Goal: Communication & Community: Participate in discussion

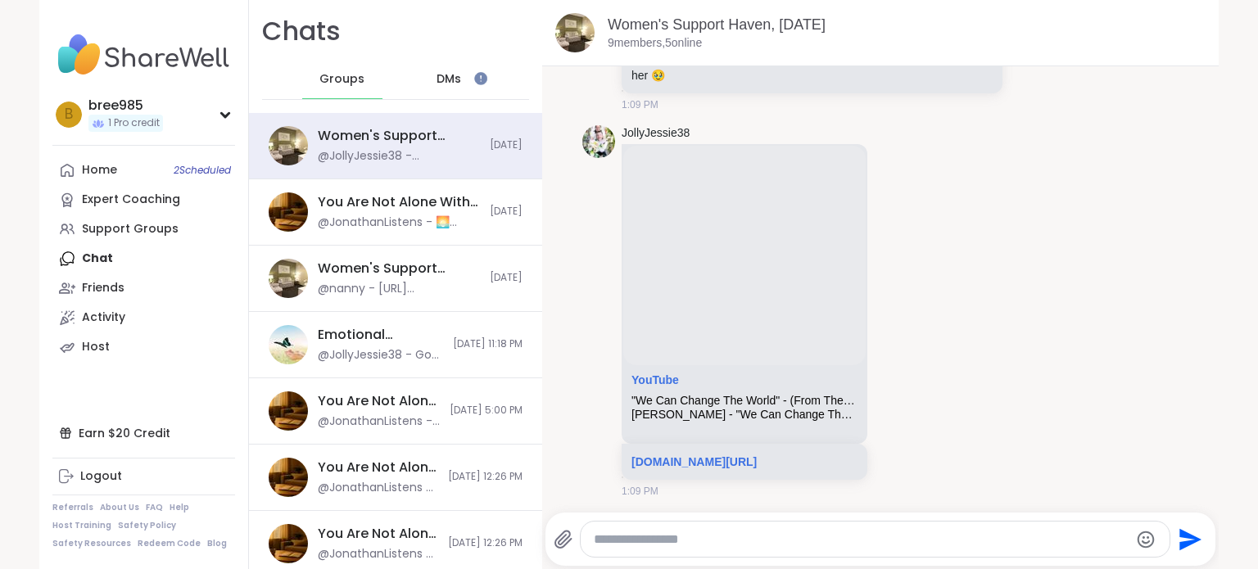
scroll to position [4578, 0]
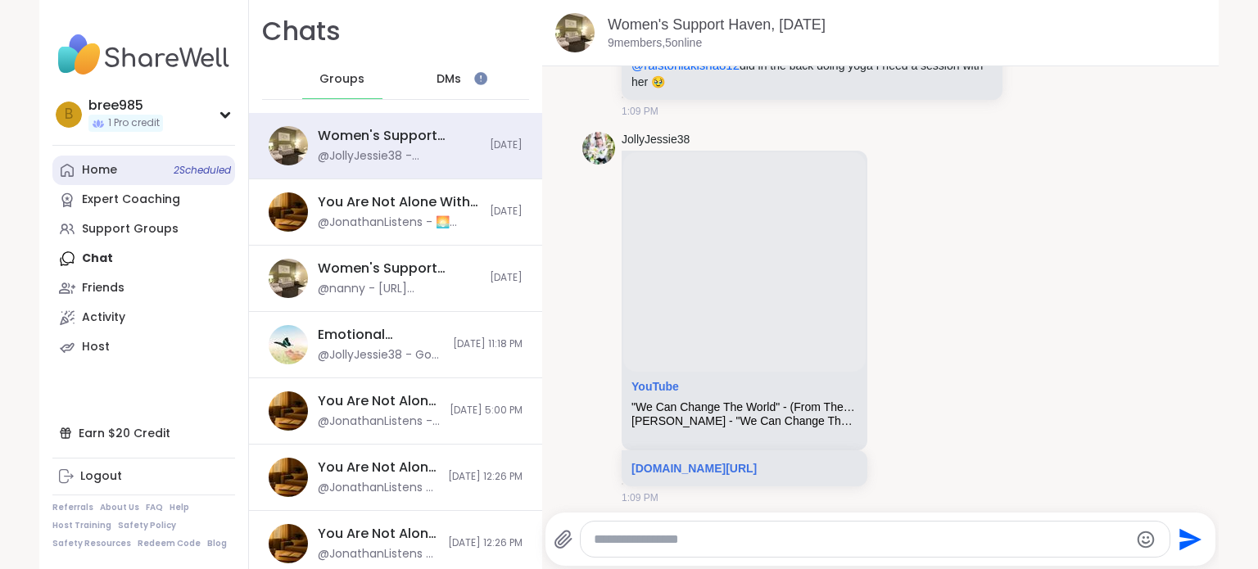
click at [87, 176] on div "Home 2 Scheduled" at bounding box center [99, 170] width 35 height 16
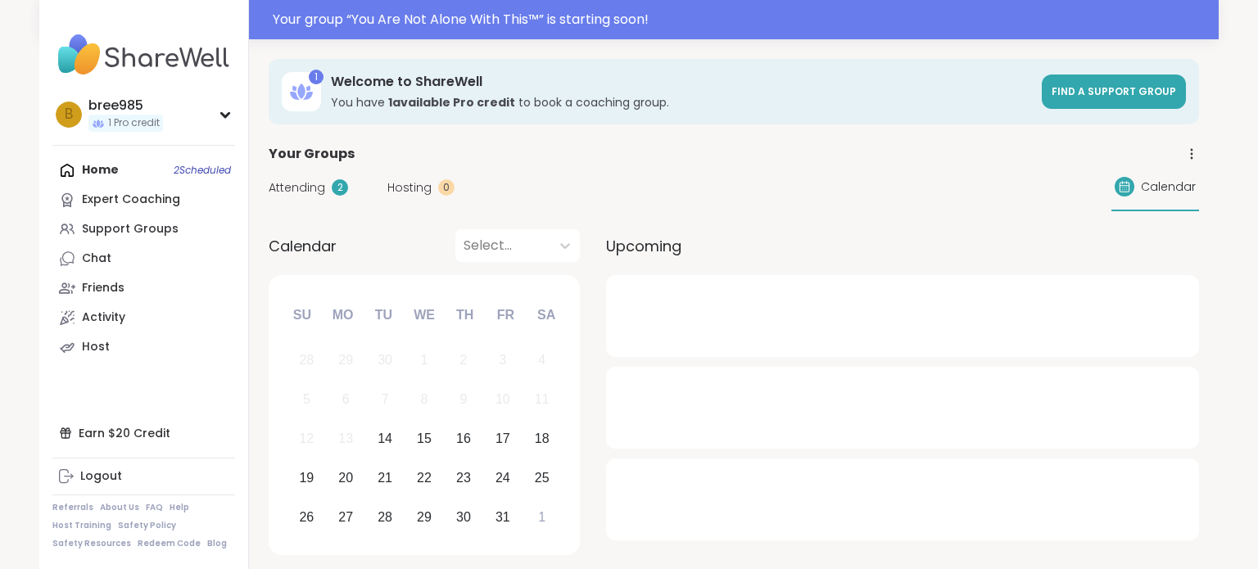
scroll to position [0, 0]
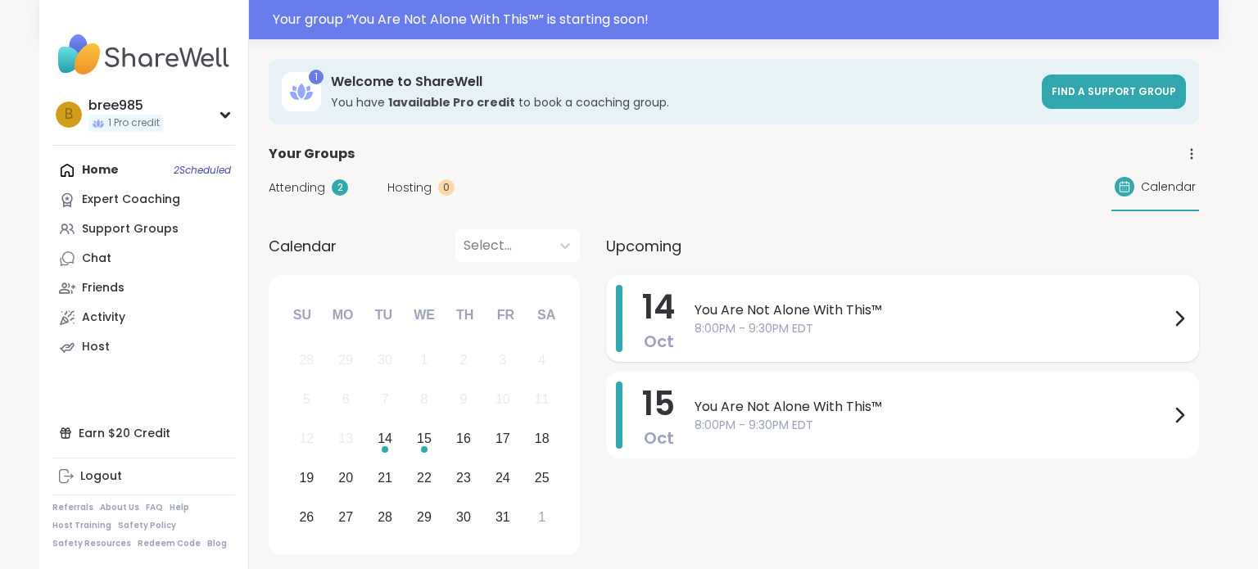
click at [883, 320] on span "8:00PM - 9:30PM EDT" at bounding box center [932, 328] width 475 height 17
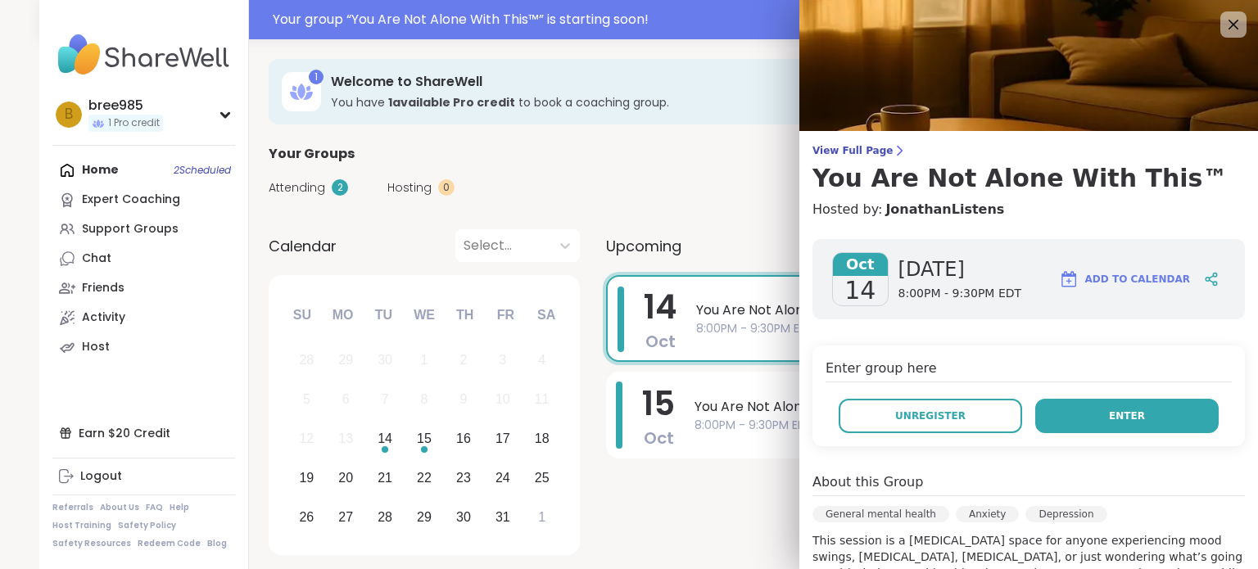
click at [1135, 421] on span "Enter" at bounding box center [1127, 416] width 36 height 15
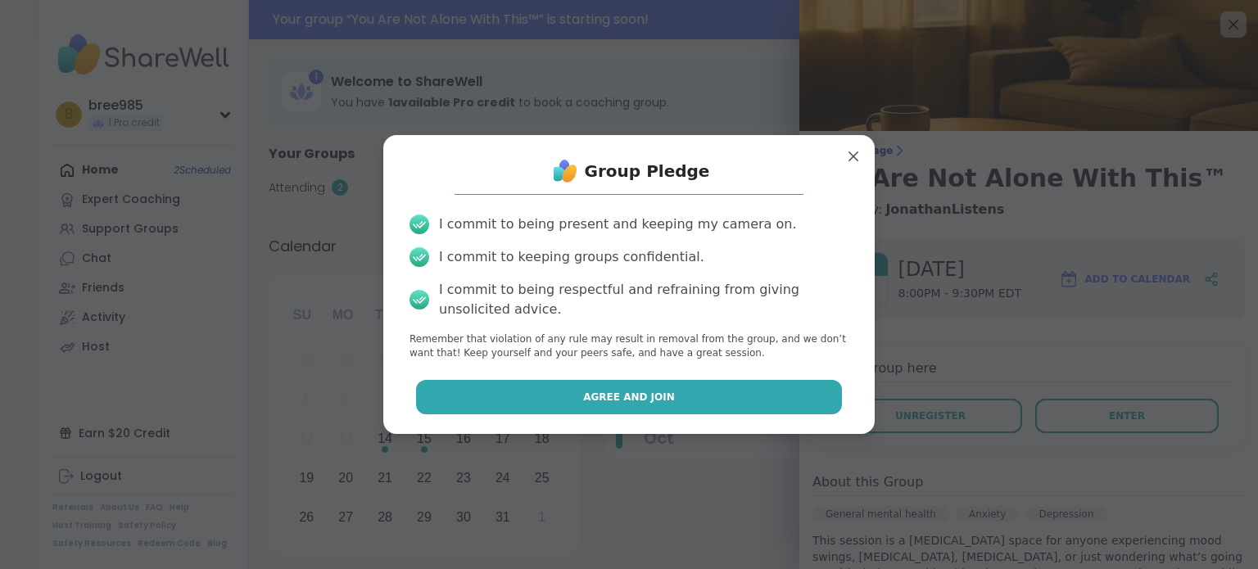
click at [603, 395] on span "Agree and Join" at bounding box center [629, 397] width 92 height 15
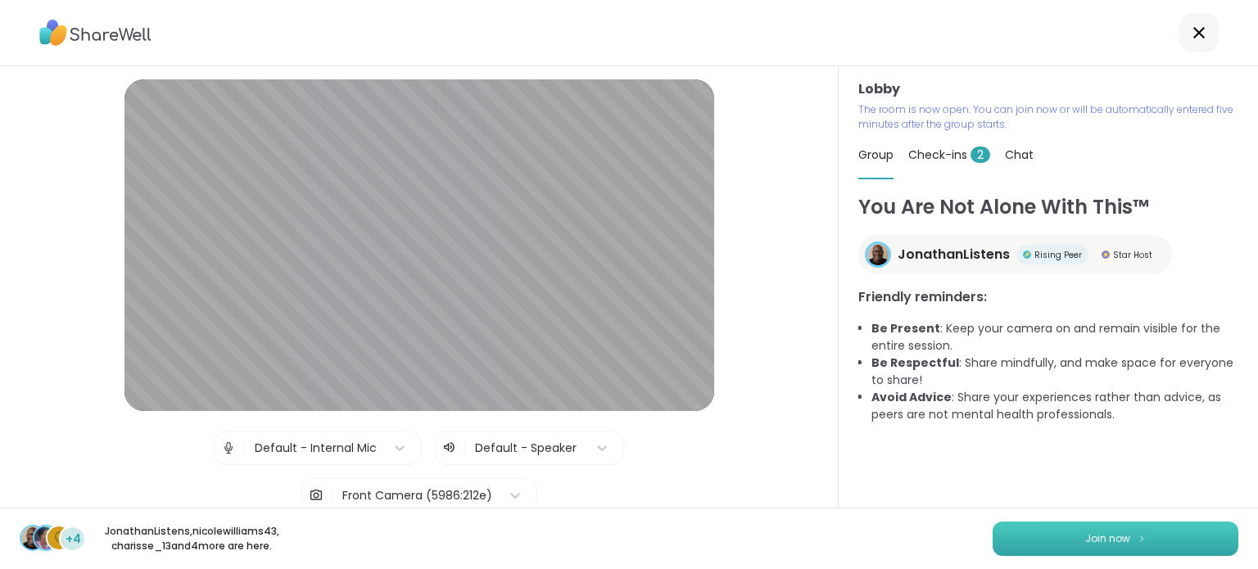
click at [1124, 532] on span "Join now" at bounding box center [1107, 539] width 45 height 15
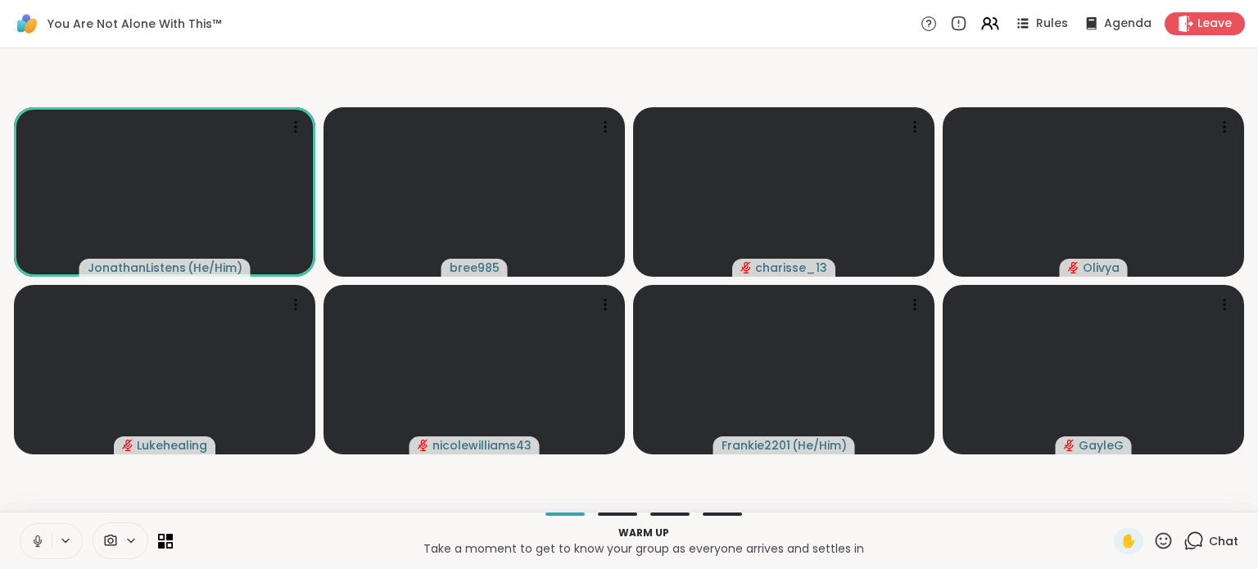
click at [34, 537] on icon at bounding box center [37, 541] width 15 height 15
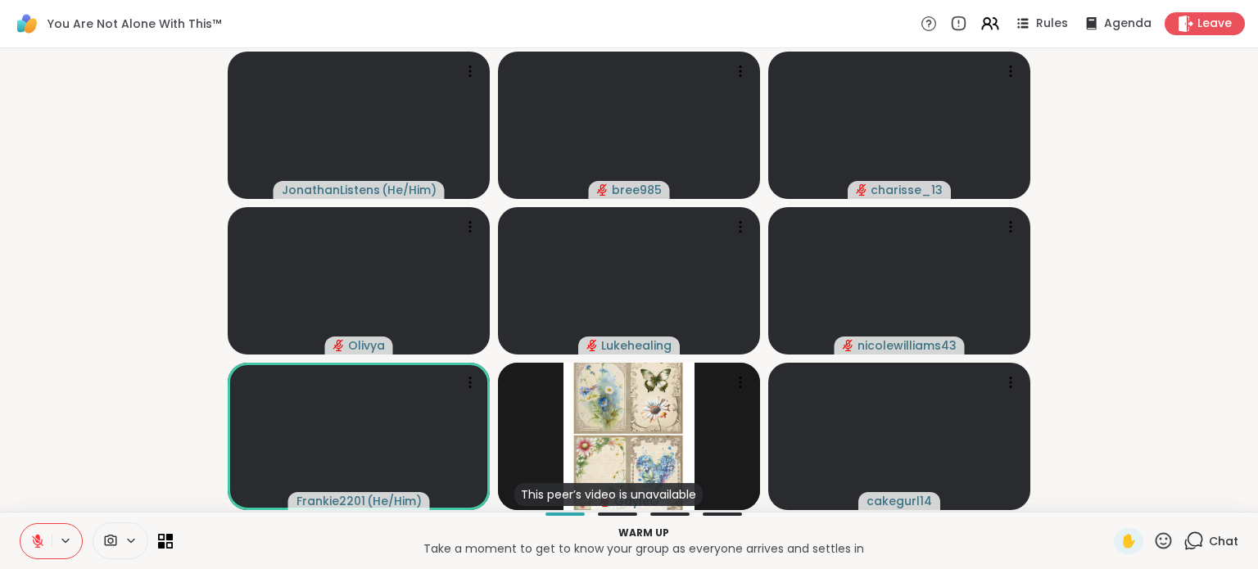
click at [1191, 537] on icon at bounding box center [1194, 541] width 20 height 20
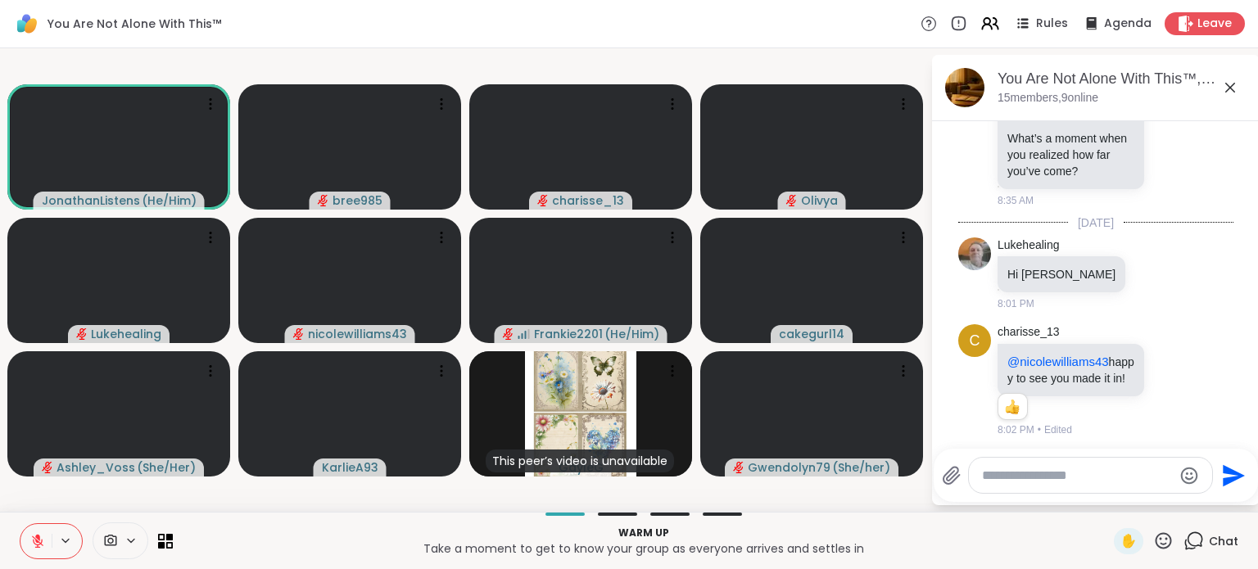
scroll to position [3821, 0]
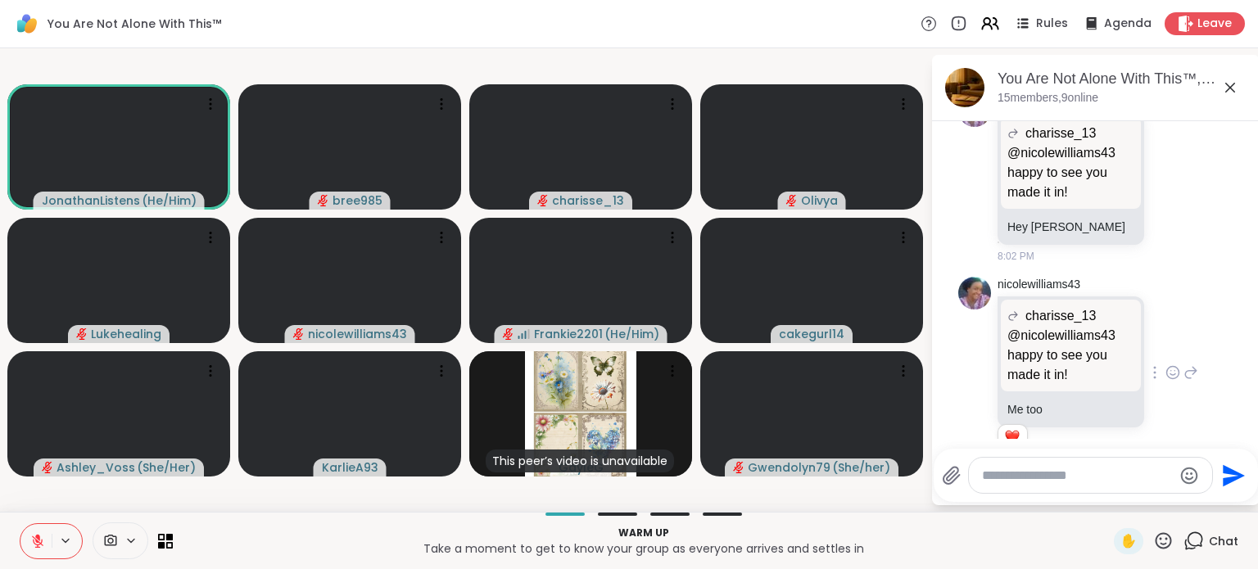
click at [1172, 365] on icon at bounding box center [1173, 373] width 15 height 16
click at [1051, 330] on button "Select Reaction: Heart" at bounding box center [1042, 346] width 33 height 33
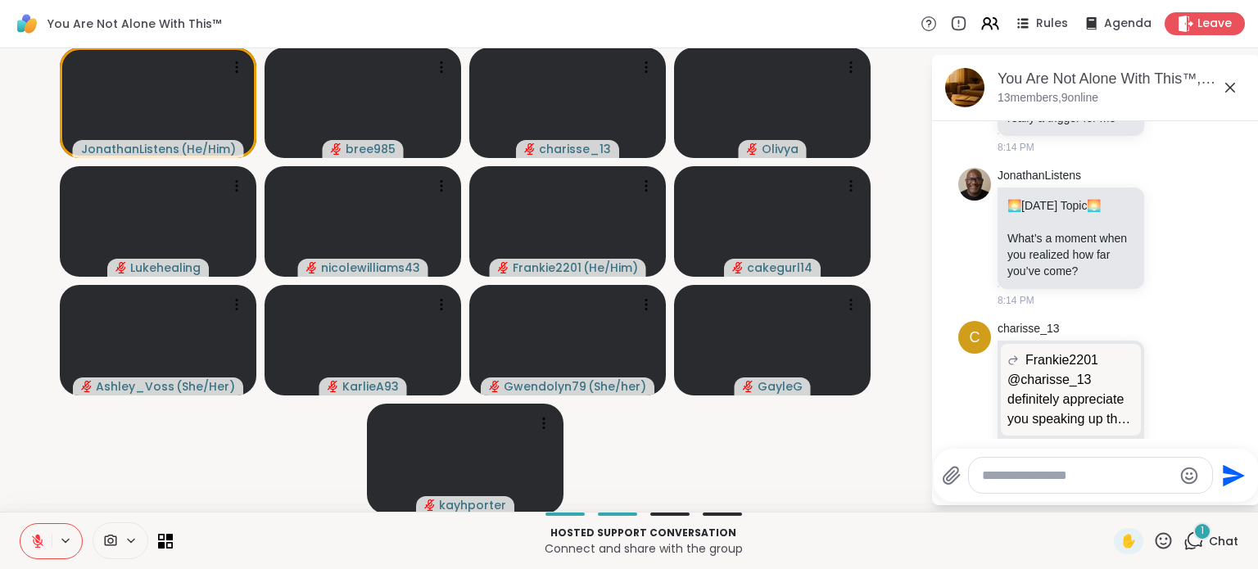
scroll to position [6090, 0]
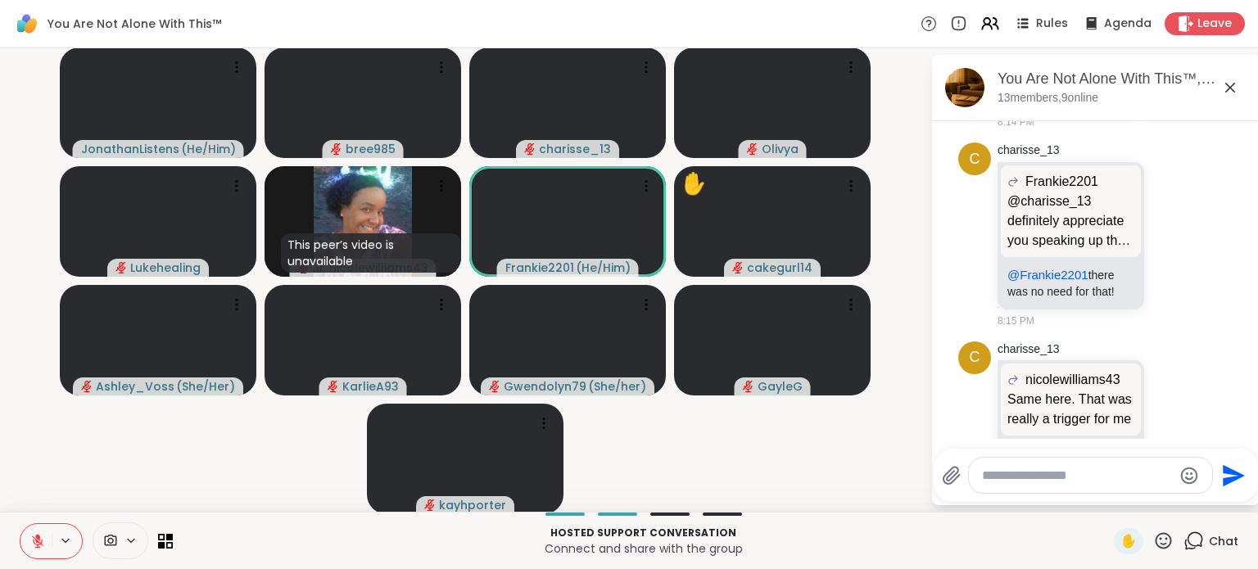
click at [130, 544] on icon at bounding box center [131, 541] width 13 height 14
click at [128, 478] on div "Front Camera" at bounding box center [108, 483] width 92 height 20
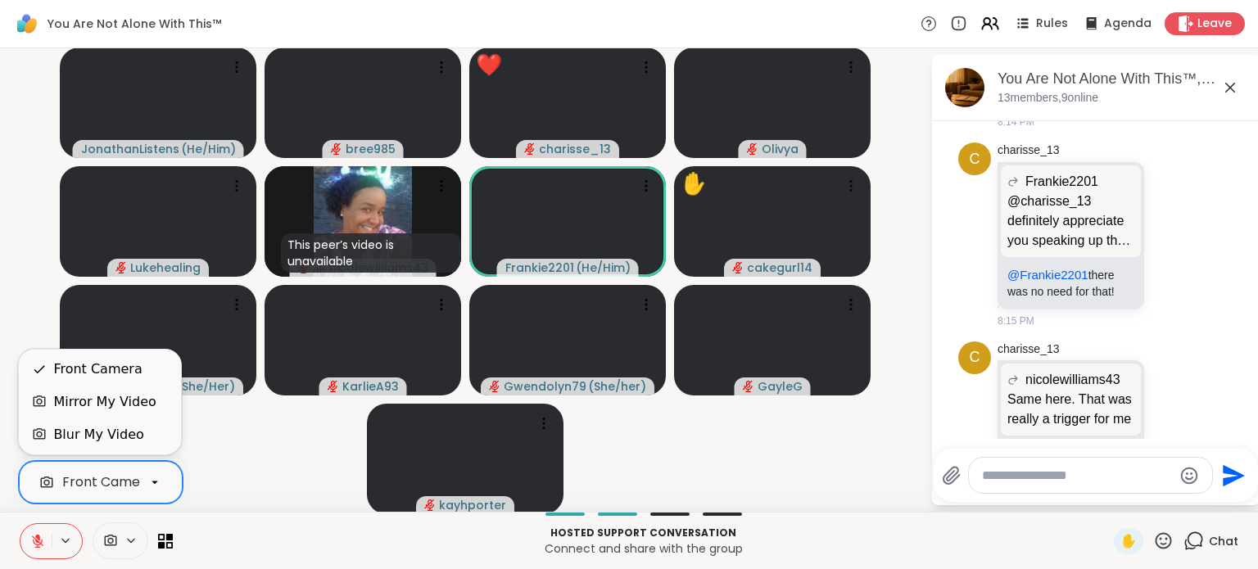
click at [133, 536] on icon at bounding box center [131, 541] width 13 height 14
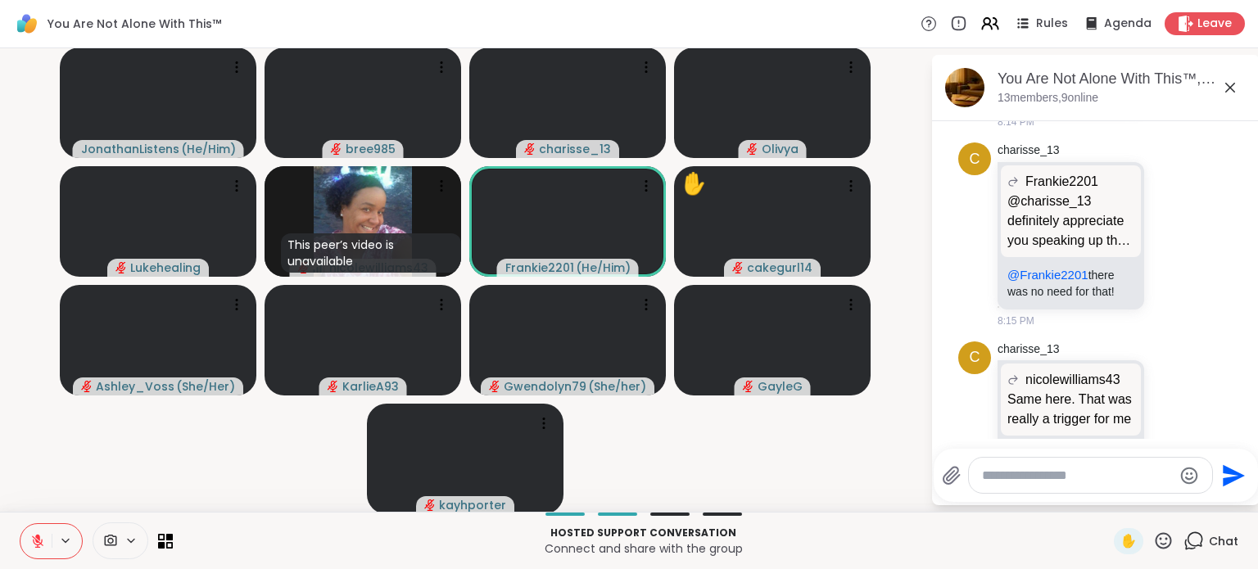
click at [133, 536] on icon at bounding box center [131, 541] width 13 height 14
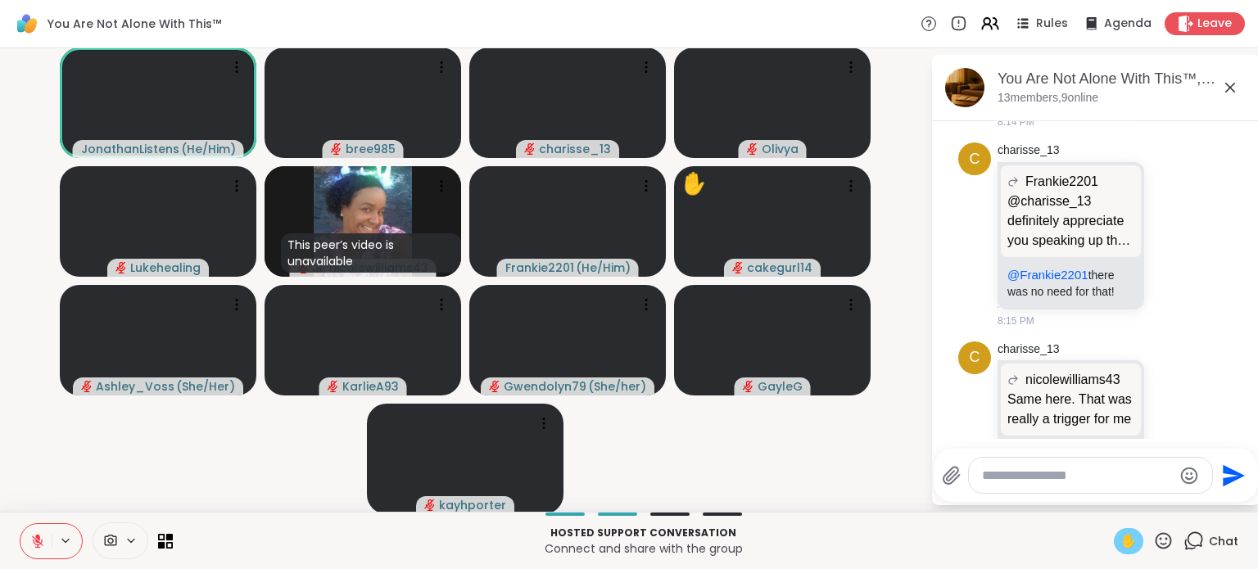
click at [1121, 542] on span "✋" at bounding box center [1129, 542] width 16 height 20
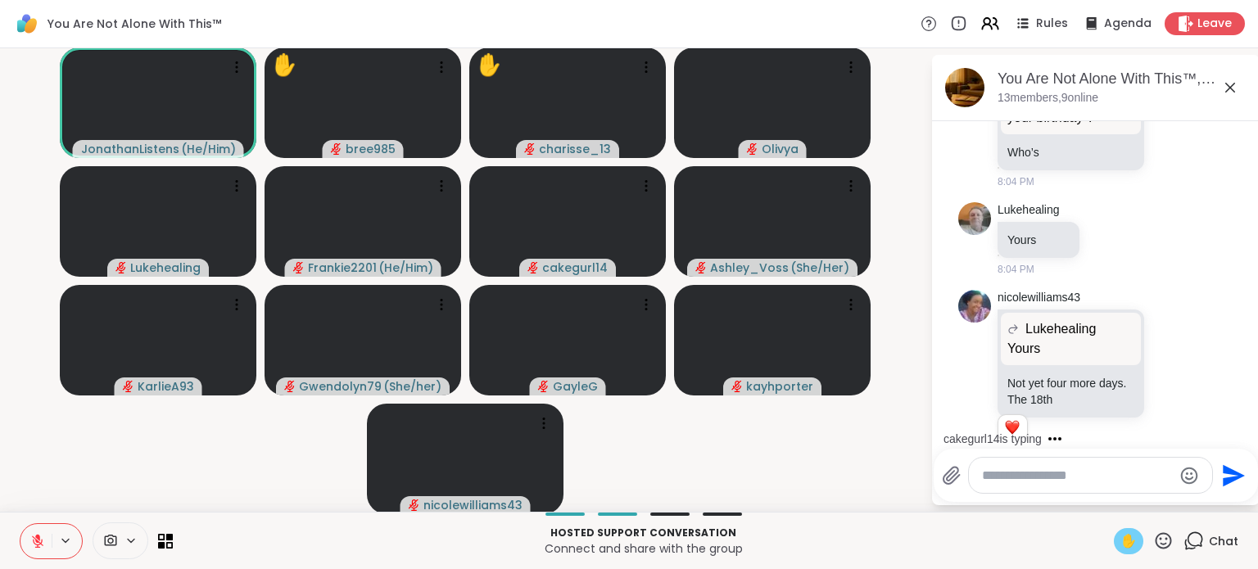
scroll to position [4361, 0]
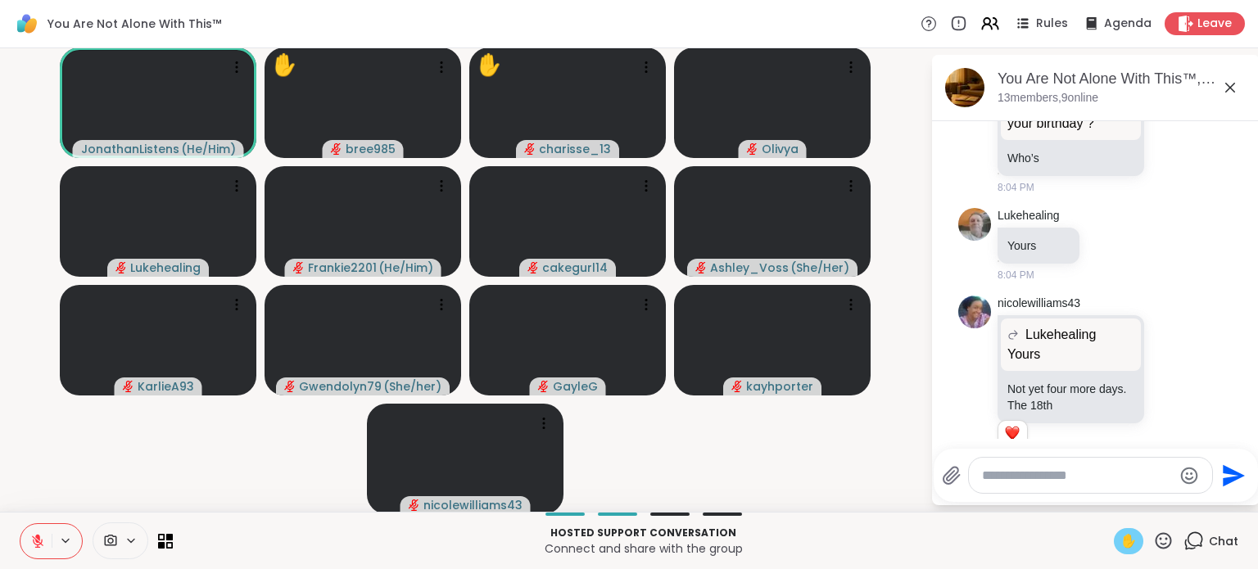
click at [1132, 539] on span "✋" at bounding box center [1129, 542] width 16 height 20
click at [42, 547] on icon at bounding box center [37, 541] width 15 height 15
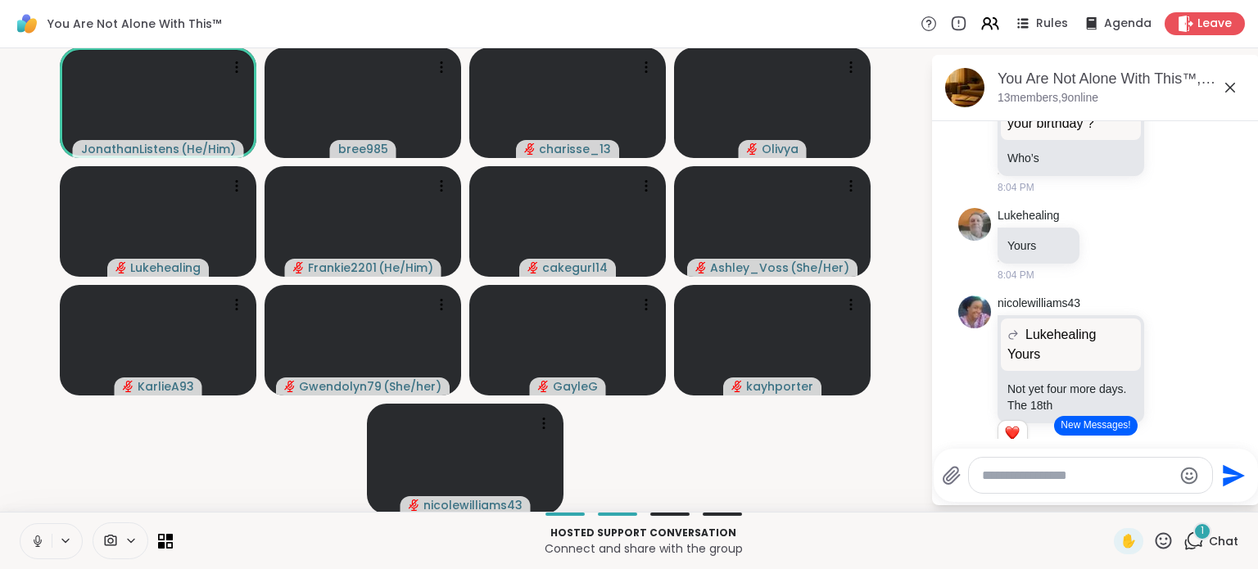
click at [42, 547] on icon at bounding box center [37, 541] width 15 height 15
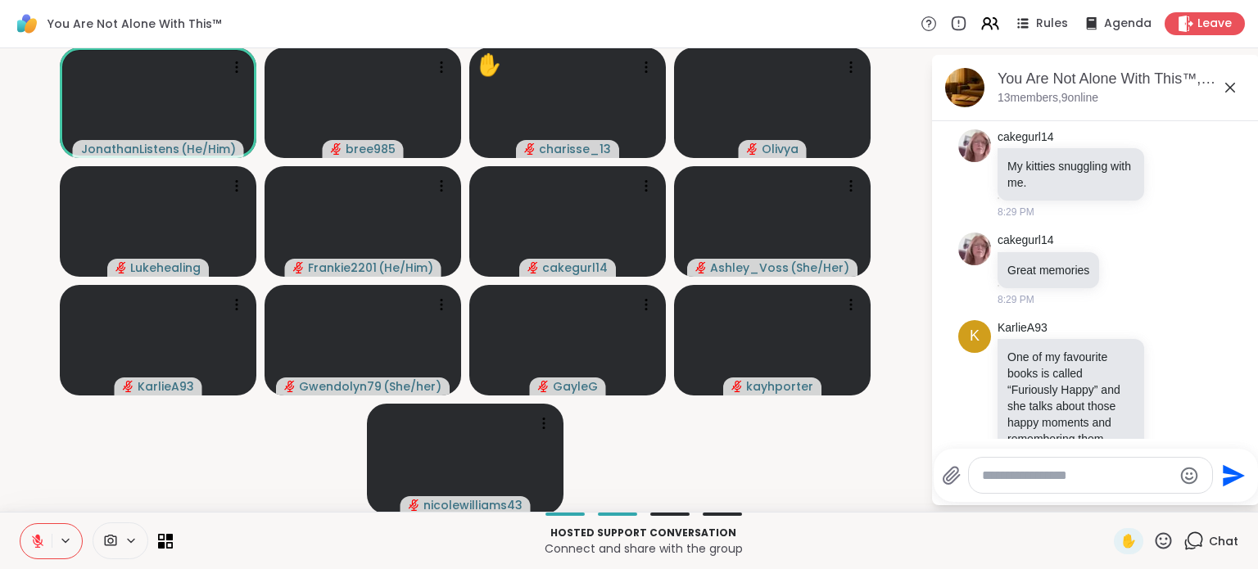
scroll to position [6838, 0]
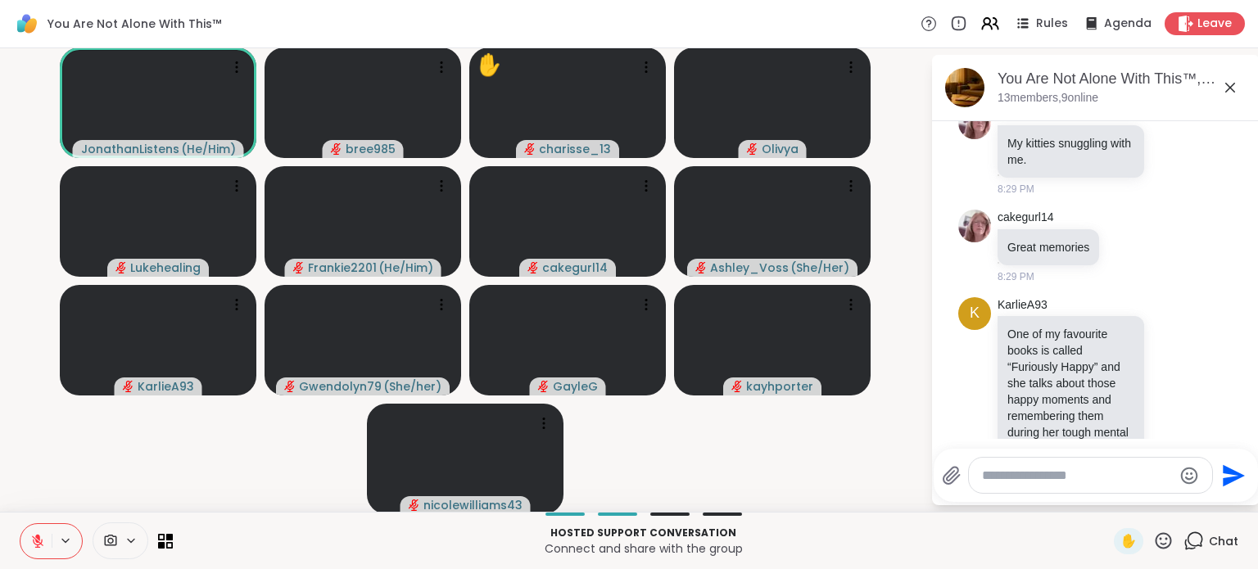
click at [1171, 542] on icon at bounding box center [1164, 540] width 16 height 16
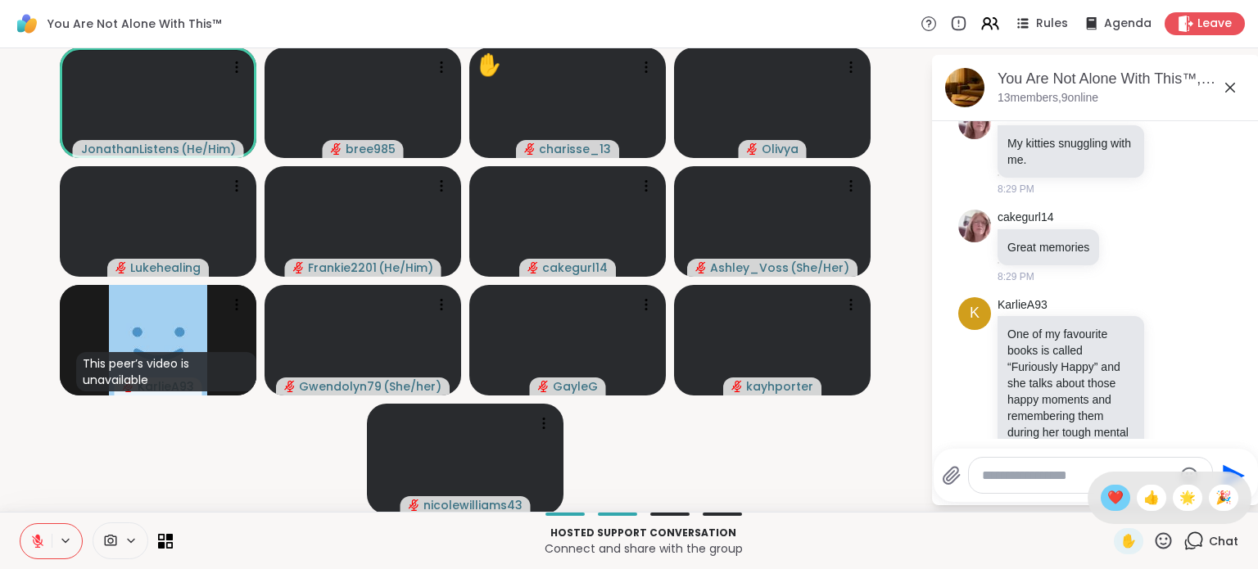
click at [1114, 504] on span "❤️" at bounding box center [1116, 498] width 16 height 20
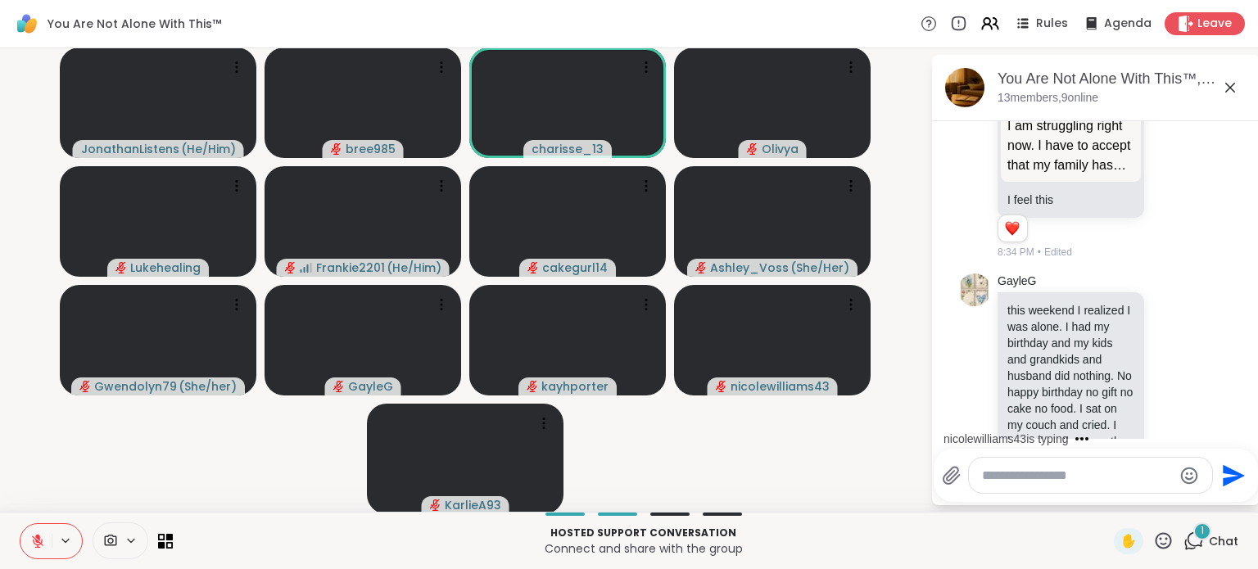
scroll to position [8492, 0]
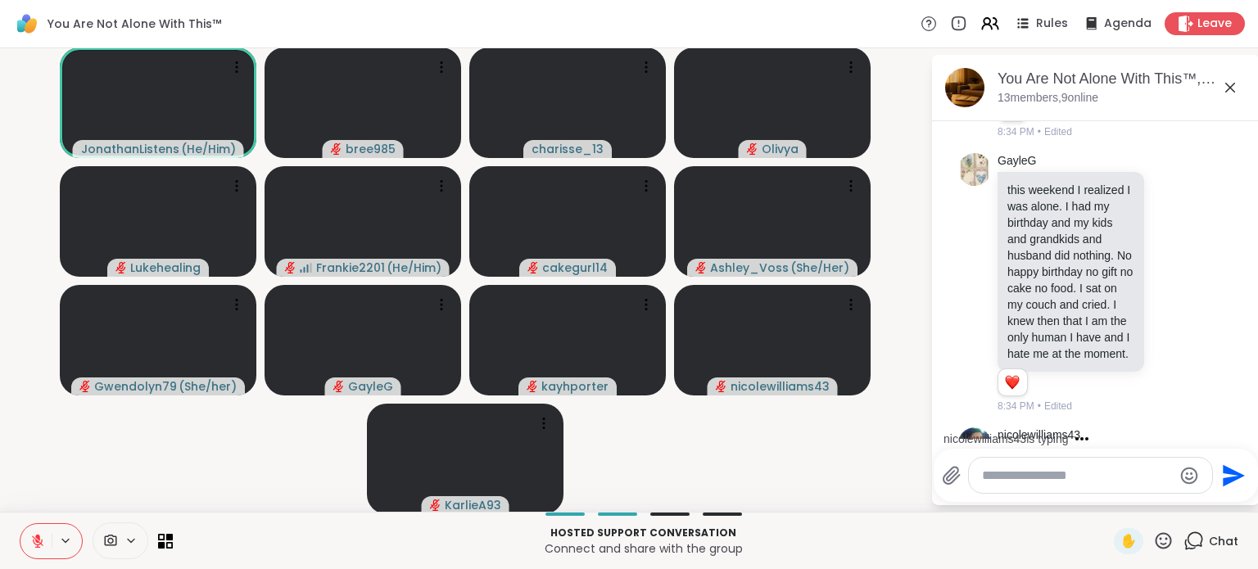
click at [1174, 472] on icon at bounding box center [1173, 480] width 15 height 16
click at [1037, 446] on div "Select Reaction: Heart" at bounding box center [1042, 453] width 15 height 15
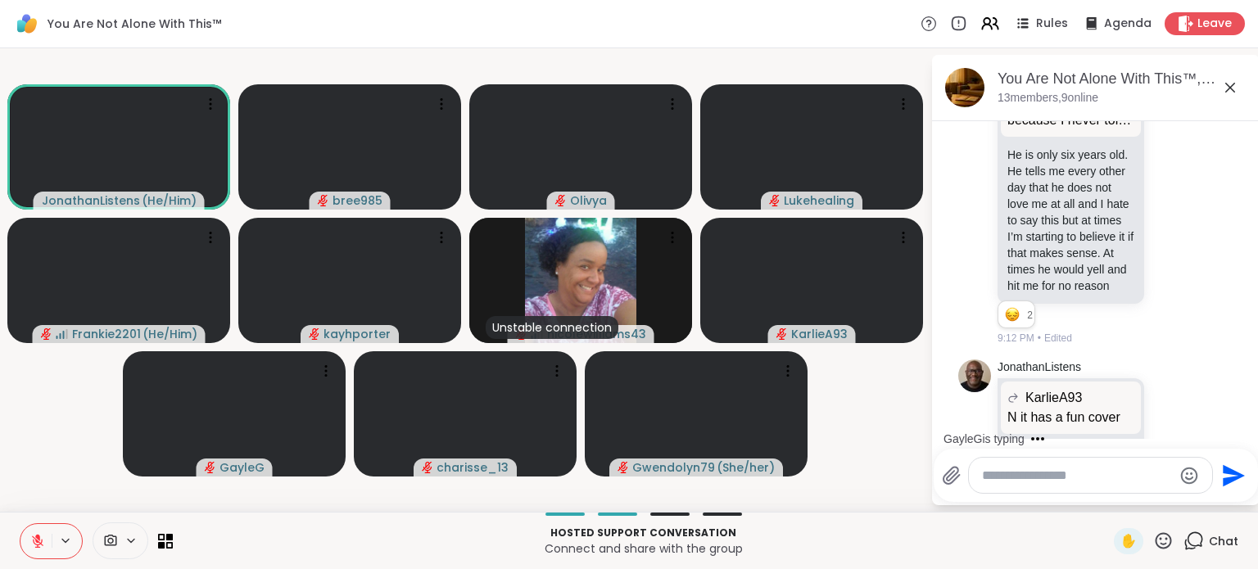
scroll to position [16130, 0]
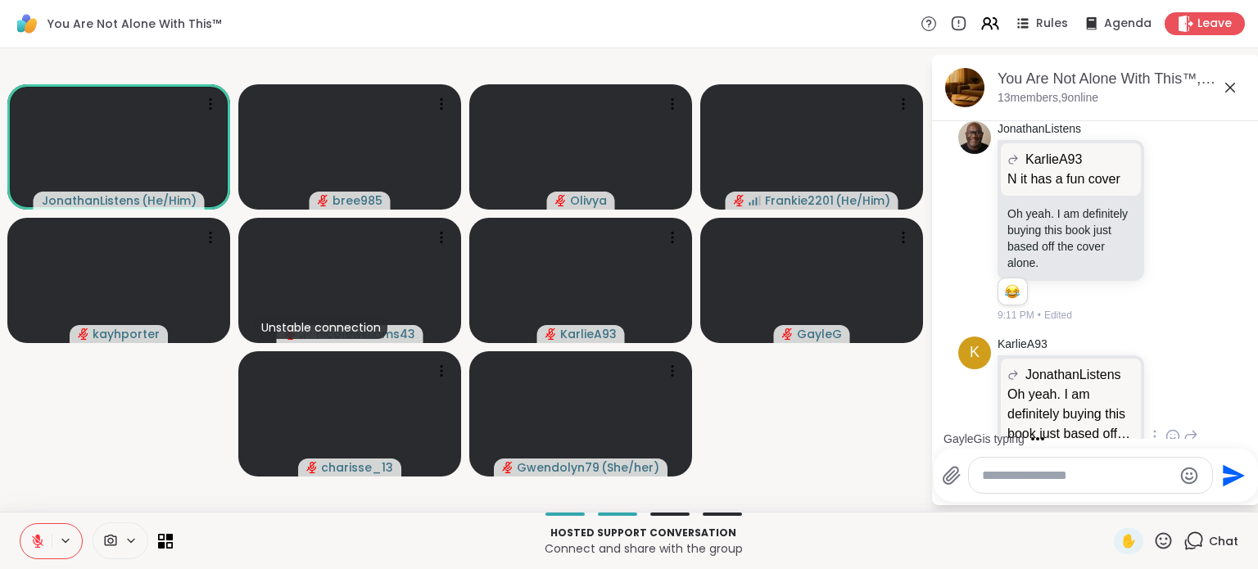
click at [1192, 431] on icon at bounding box center [1191, 436] width 11 height 11
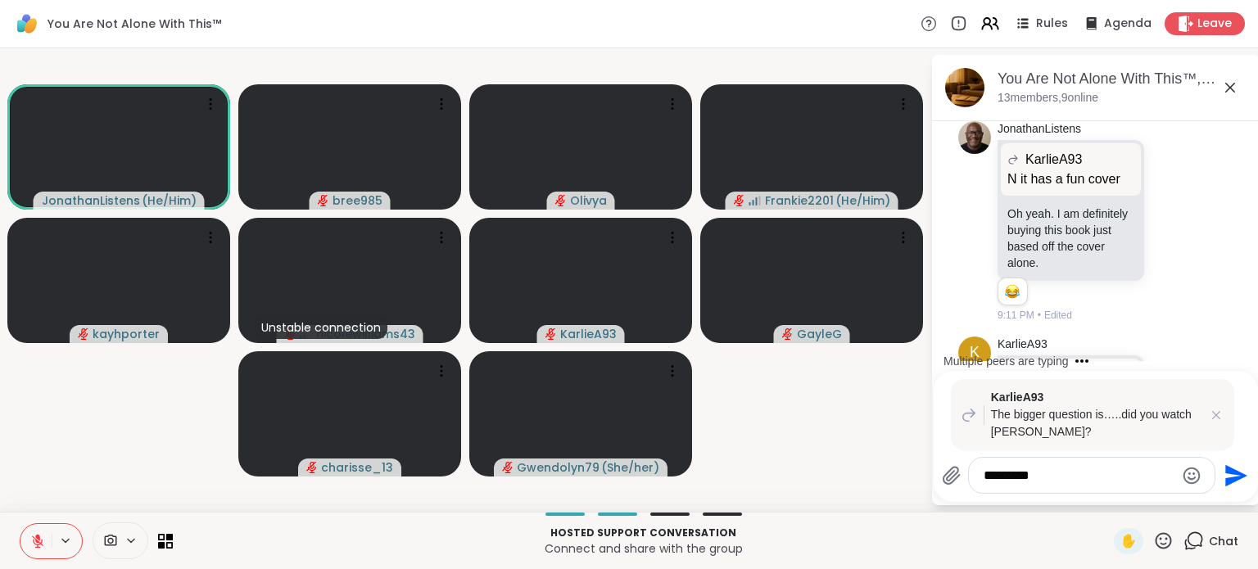
type textarea "**********"
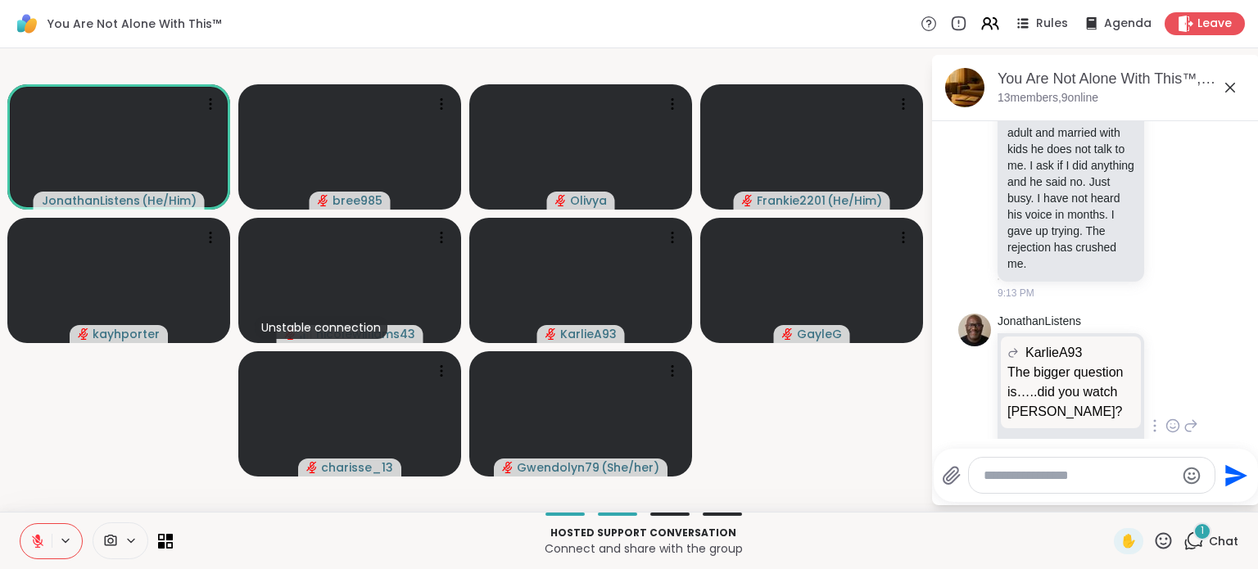
scroll to position [17105, 0]
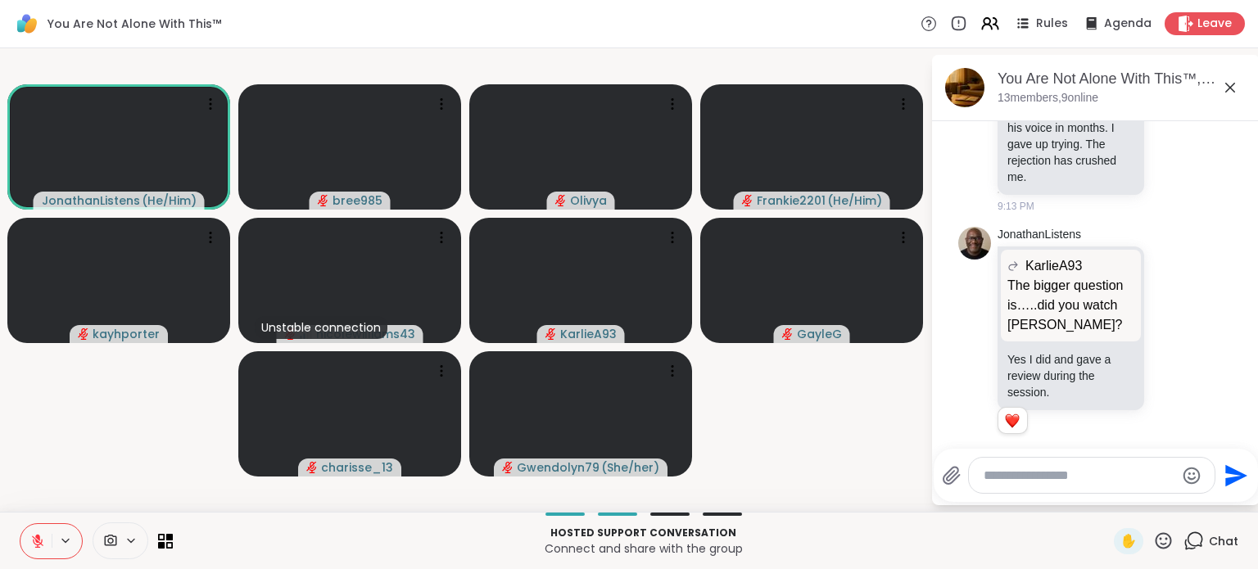
click at [1130, 492] on icon at bounding box center [1131, 502] width 15 height 20
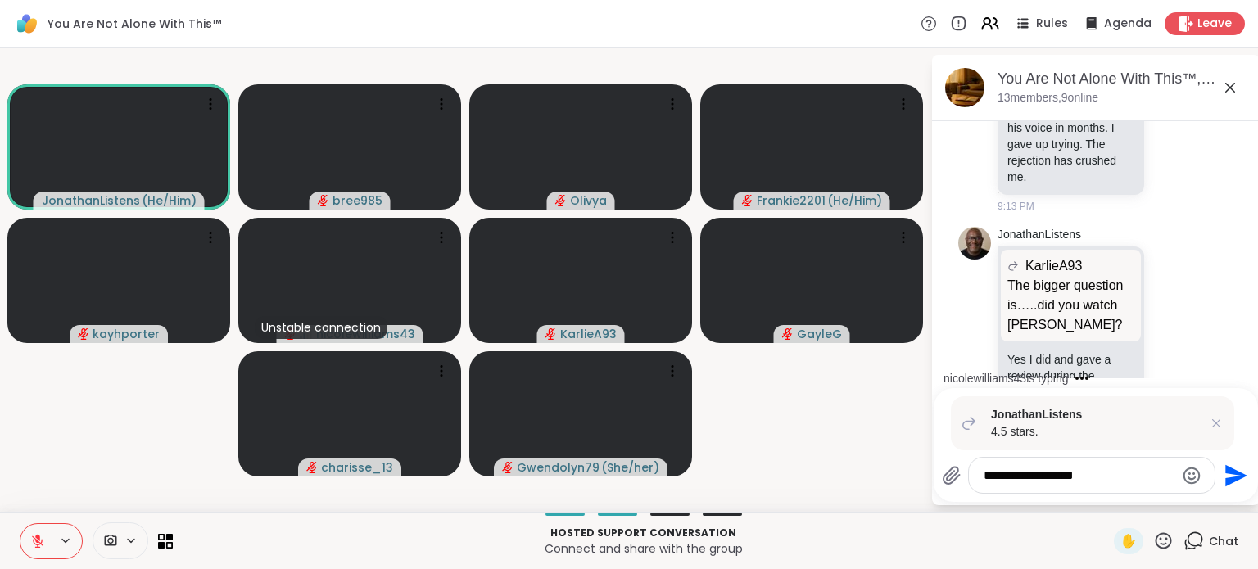
type textarea "**********"
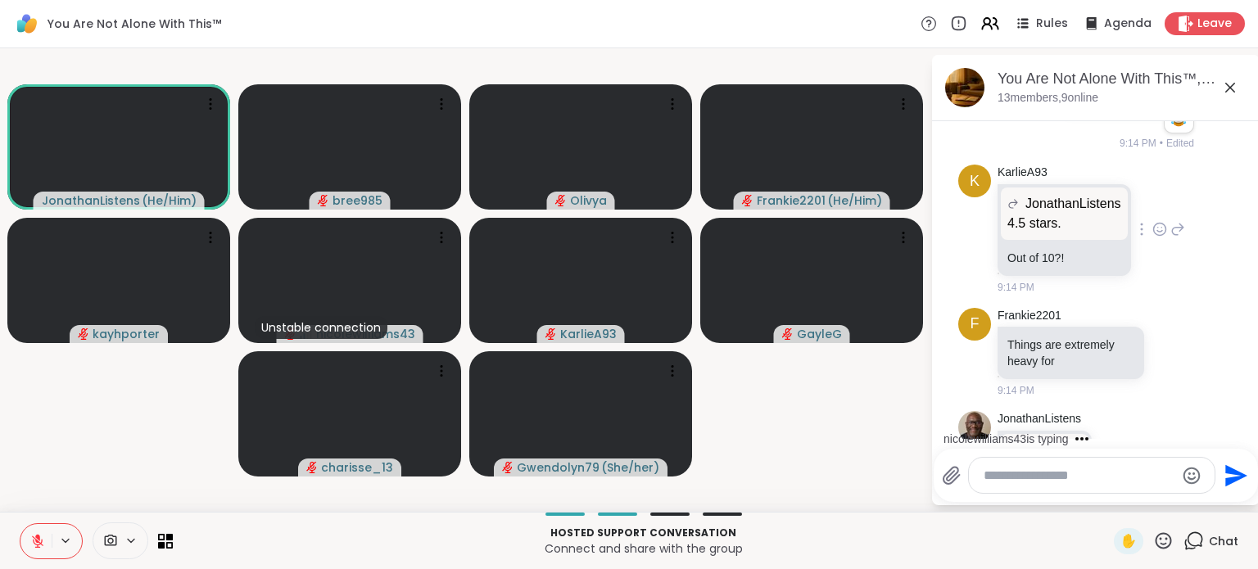
scroll to position [17553, 0]
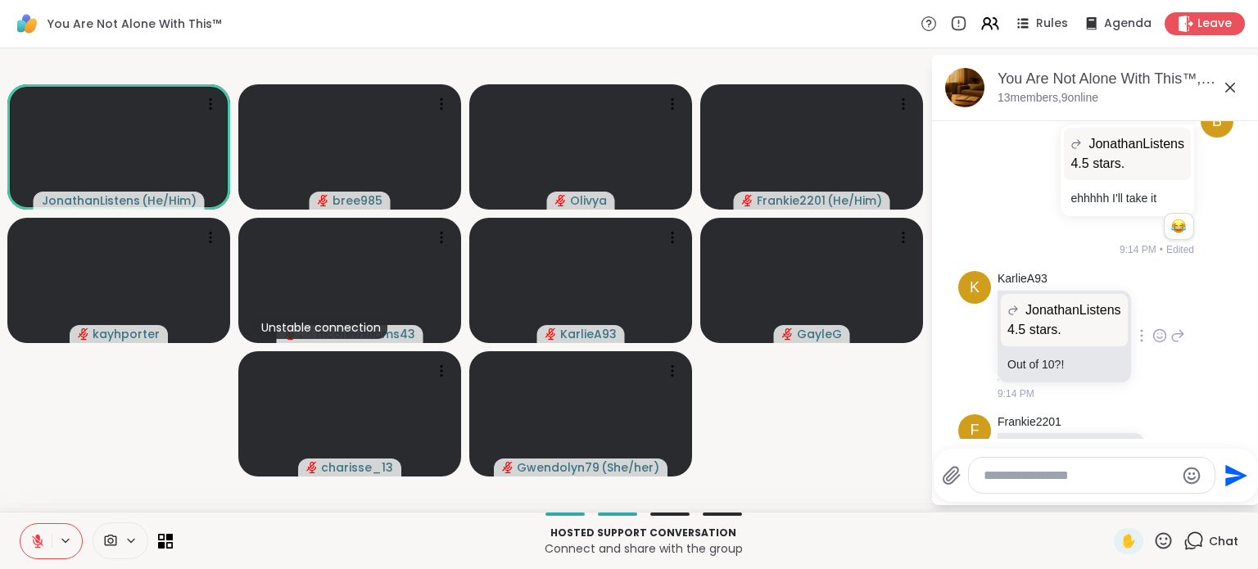
click at [1162, 337] on icon at bounding box center [1159, 338] width 5 height 2
click at [1080, 293] on button "Select Reaction: Joy" at bounding box center [1087, 309] width 33 height 33
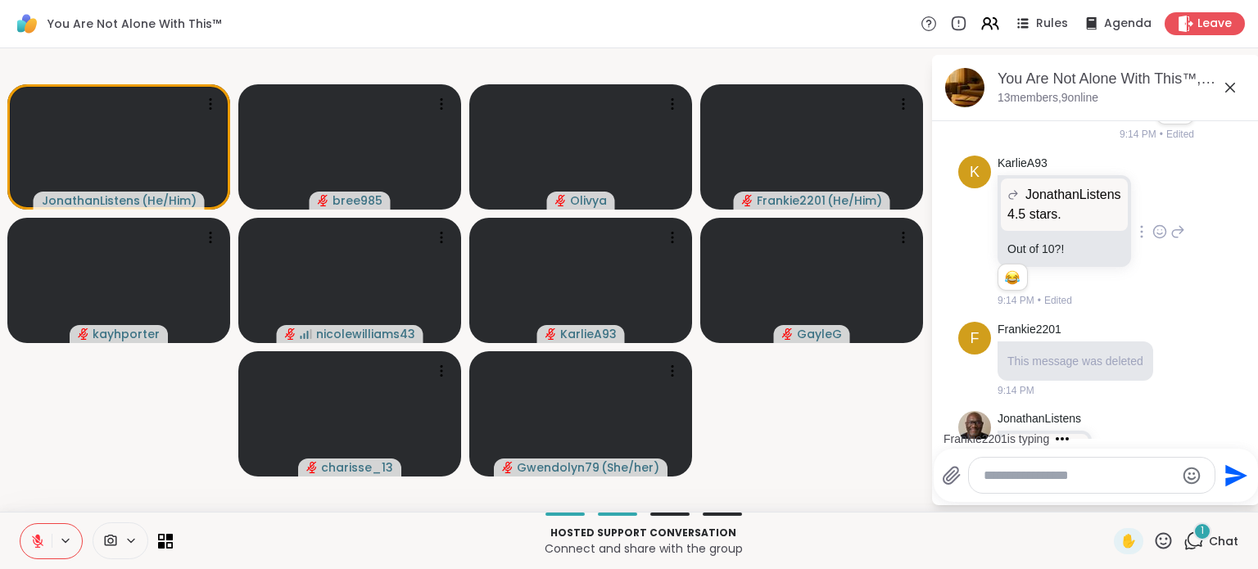
scroll to position [17933, 0]
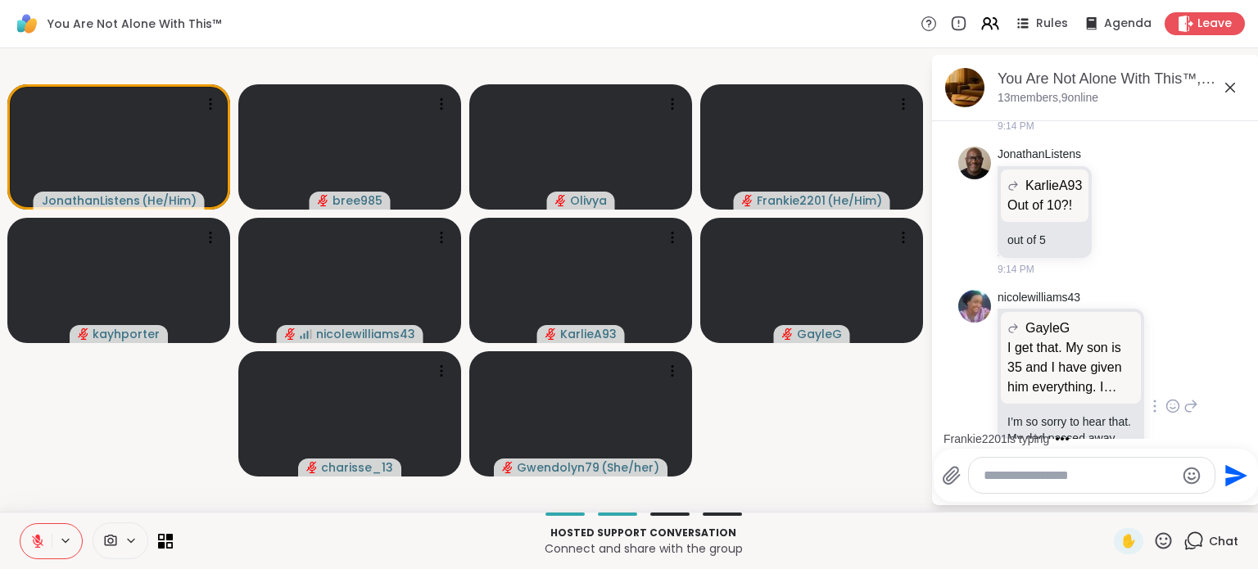
click at [1172, 407] on icon at bounding box center [1173, 408] width 5 height 2
click at [1040, 364] on button "Select Reaction: Heart" at bounding box center [1042, 380] width 33 height 33
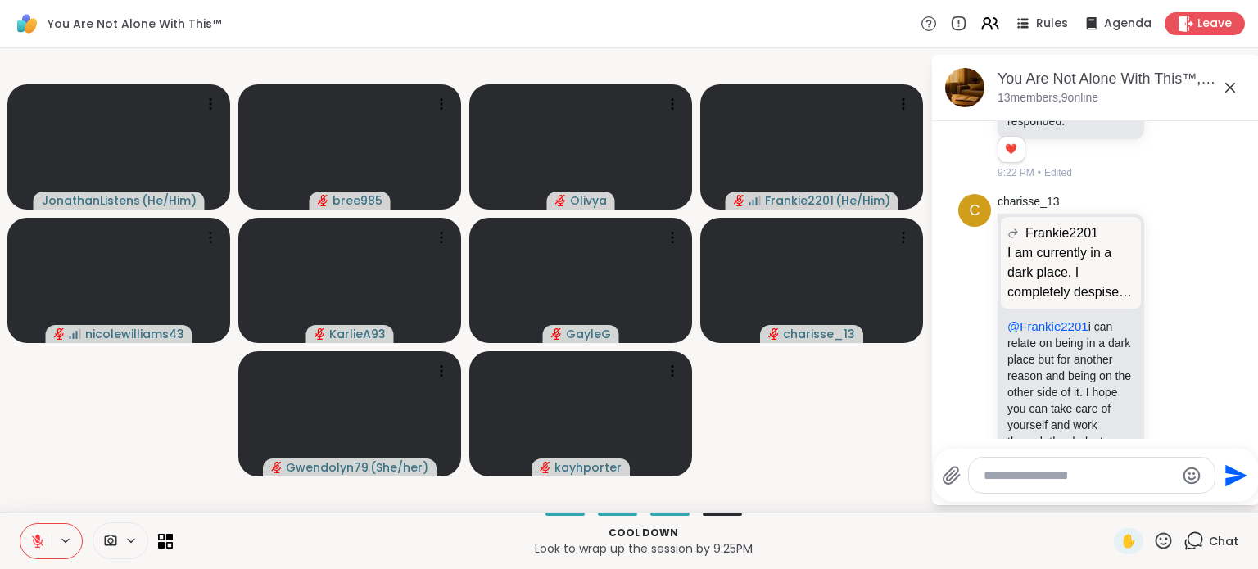
scroll to position [19596, 0]
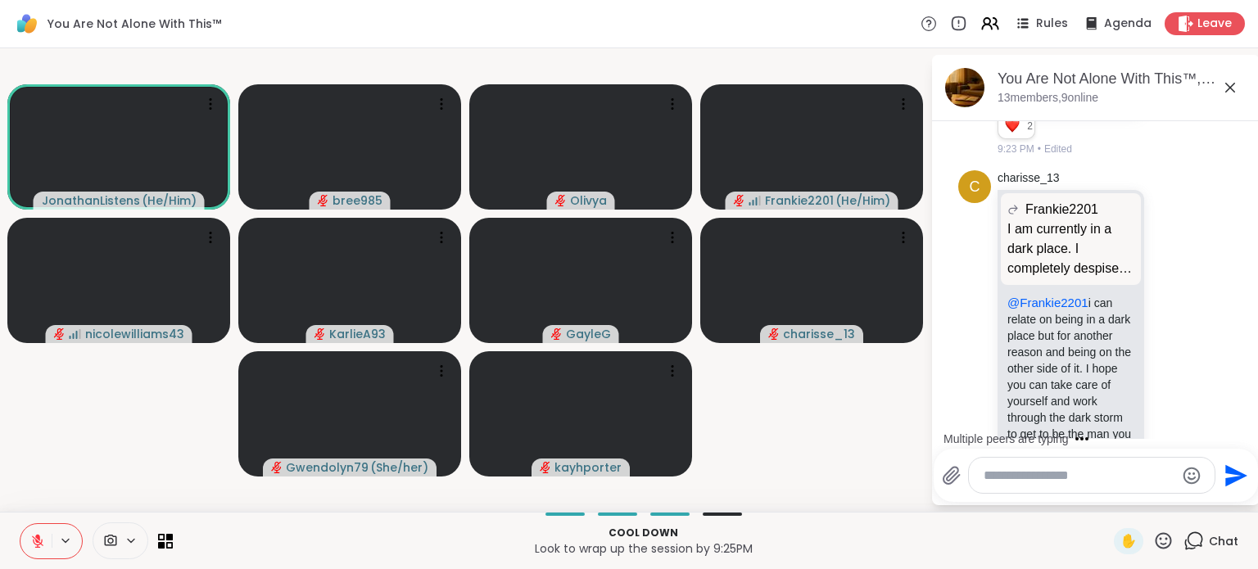
click at [1066, 478] on textarea "Type your message" at bounding box center [1079, 476] width 191 height 16
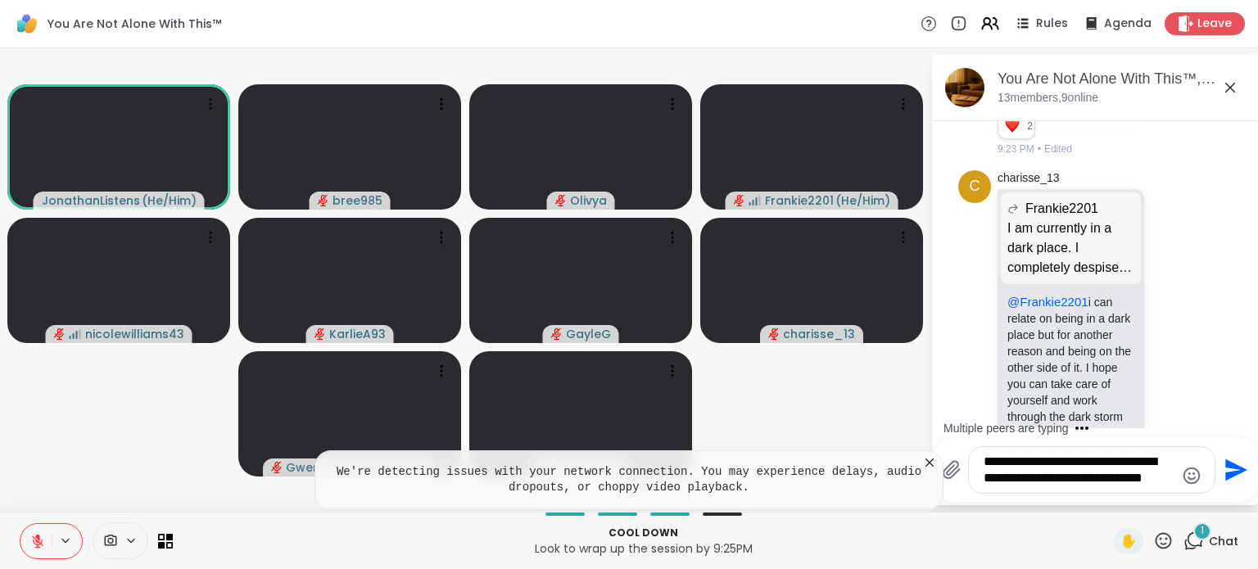
scroll to position [19975, 0]
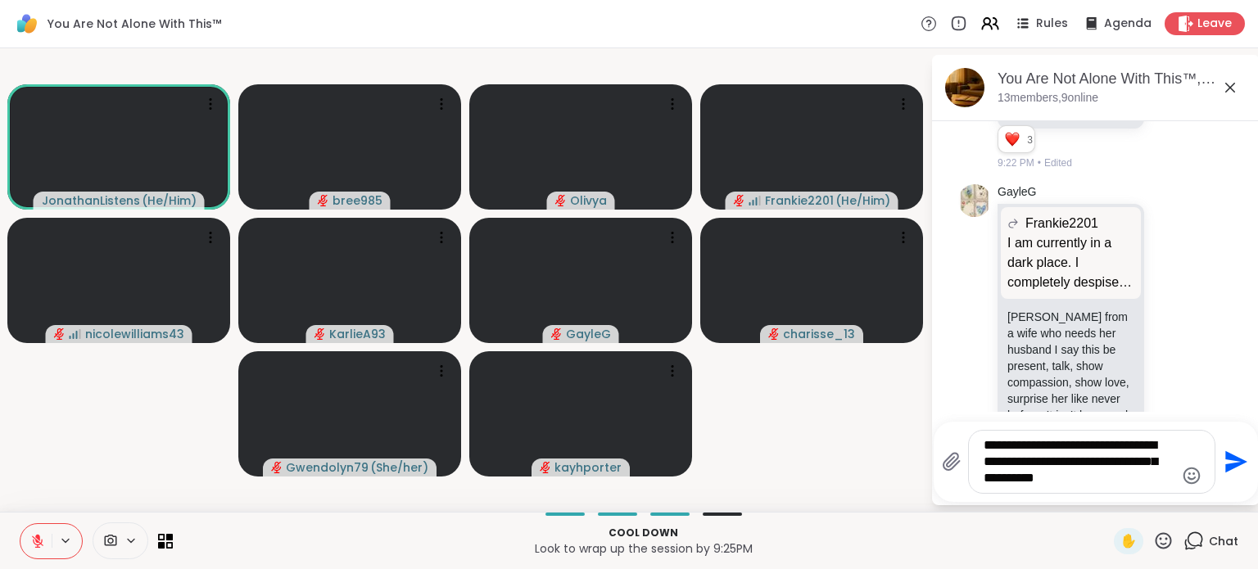
type textarea "**********"
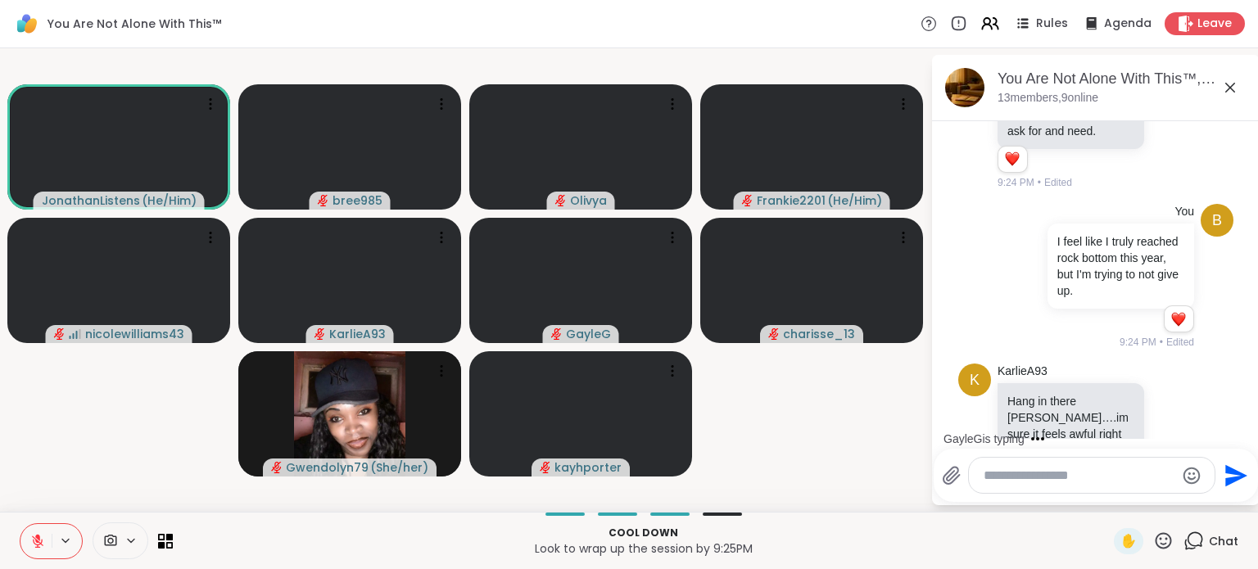
scroll to position [20315, 0]
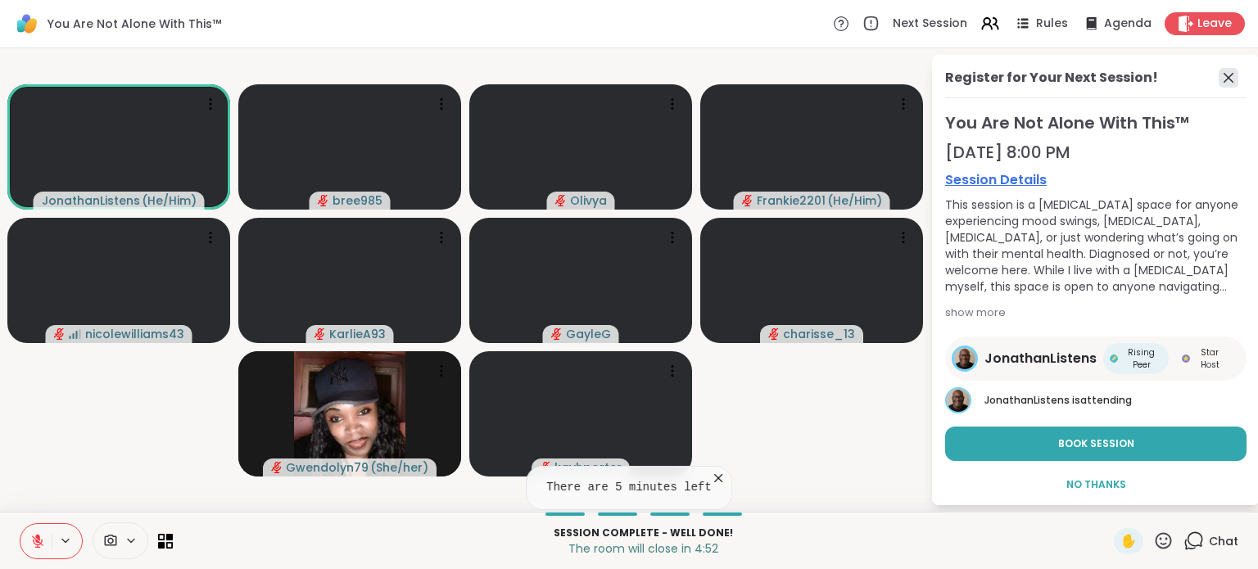
click at [1234, 77] on icon at bounding box center [1229, 78] width 20 height 20
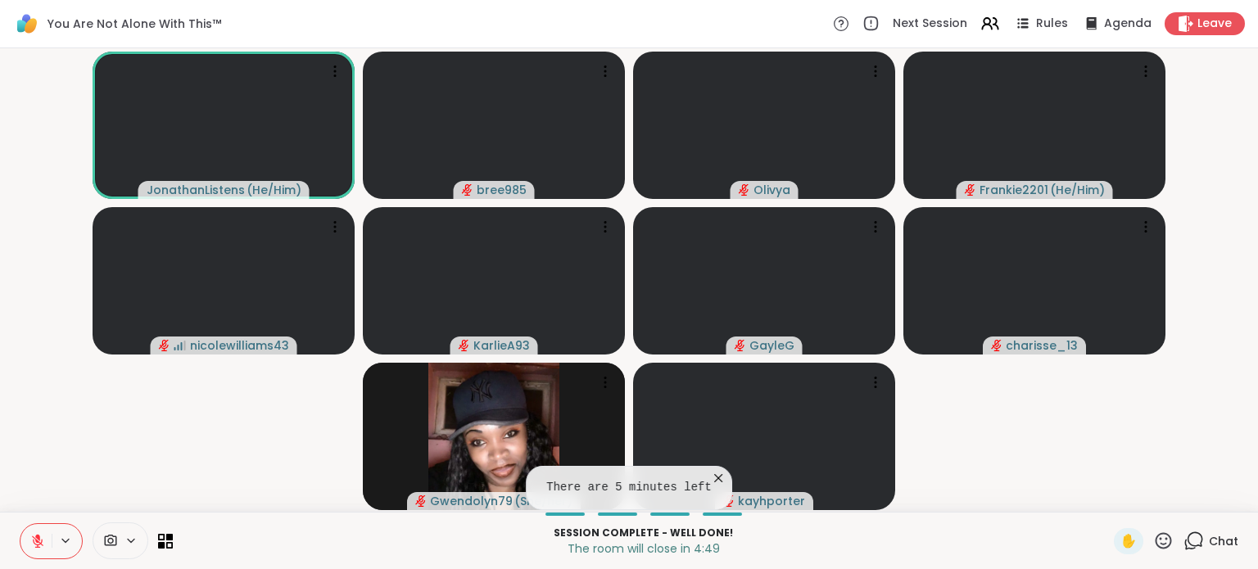
click at [1199, 547] on icon at bounding box center [1194, 541] width 20 height 20
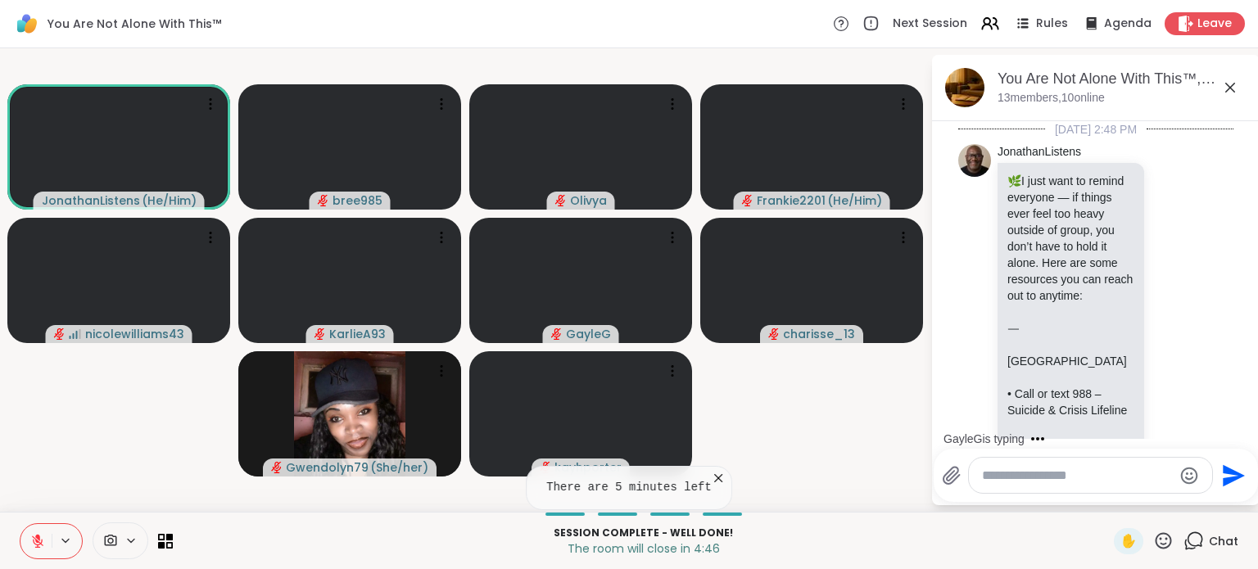
scroll to position [20699, 0]
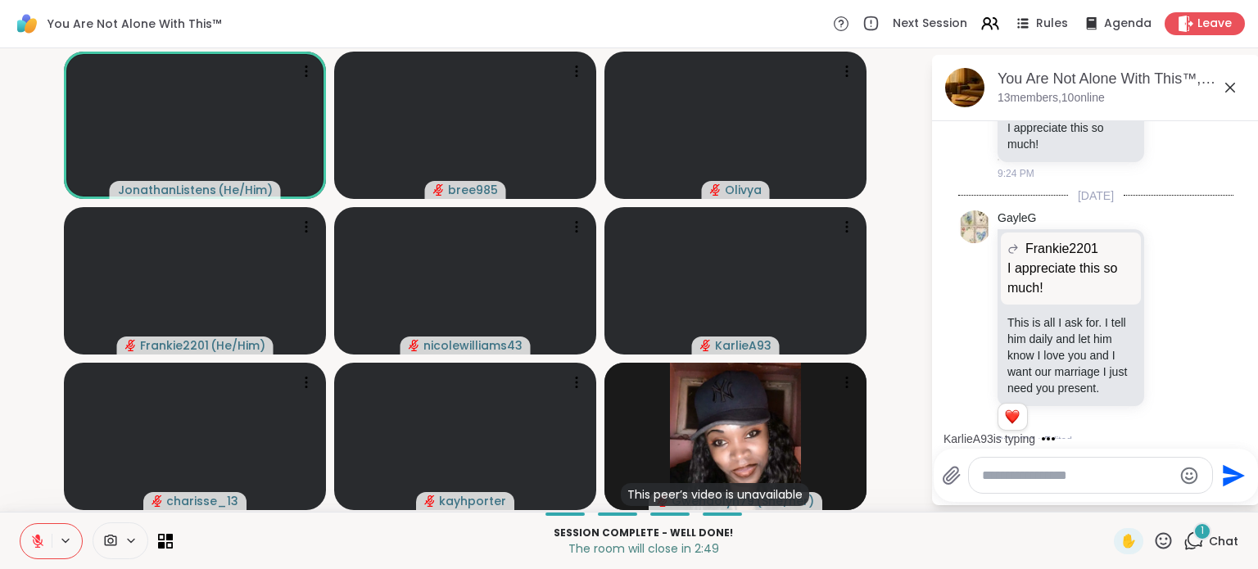
scroll to position [21157, 0]
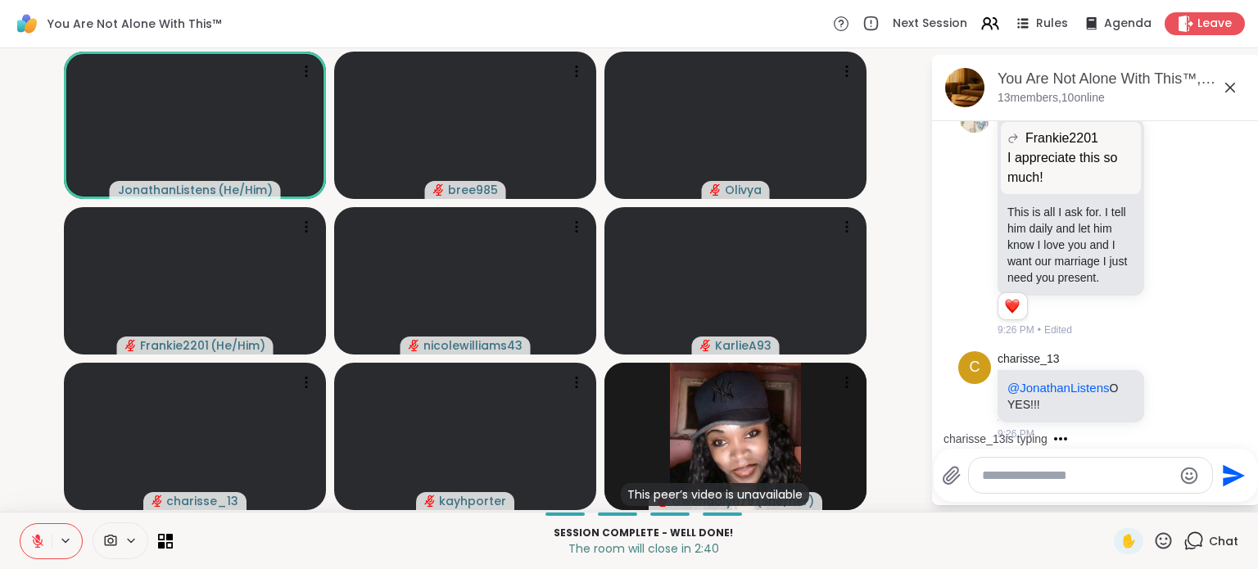
click at [1157, 483] on icon at bounding box center [1164, 491] width 15 height 16
click at [1157, 458] on div "Select Reaction: Heart" at bounding box center [1164, 465] width 15 height 15
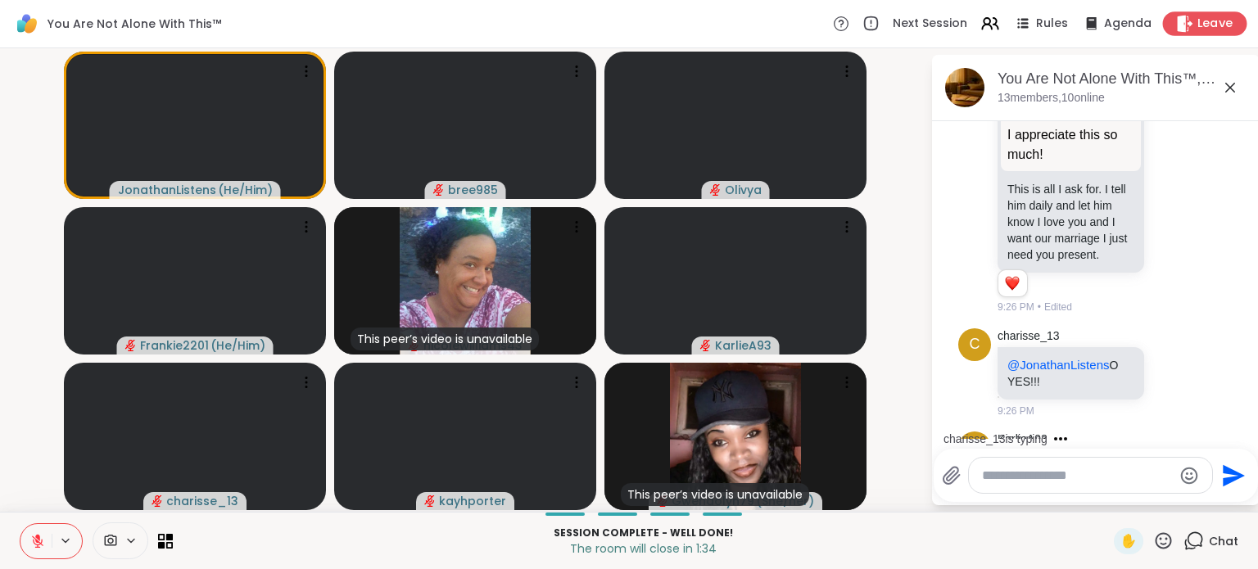
click at [1182, 29] on icon at bounding box center [1186, 23] width 16 height 17
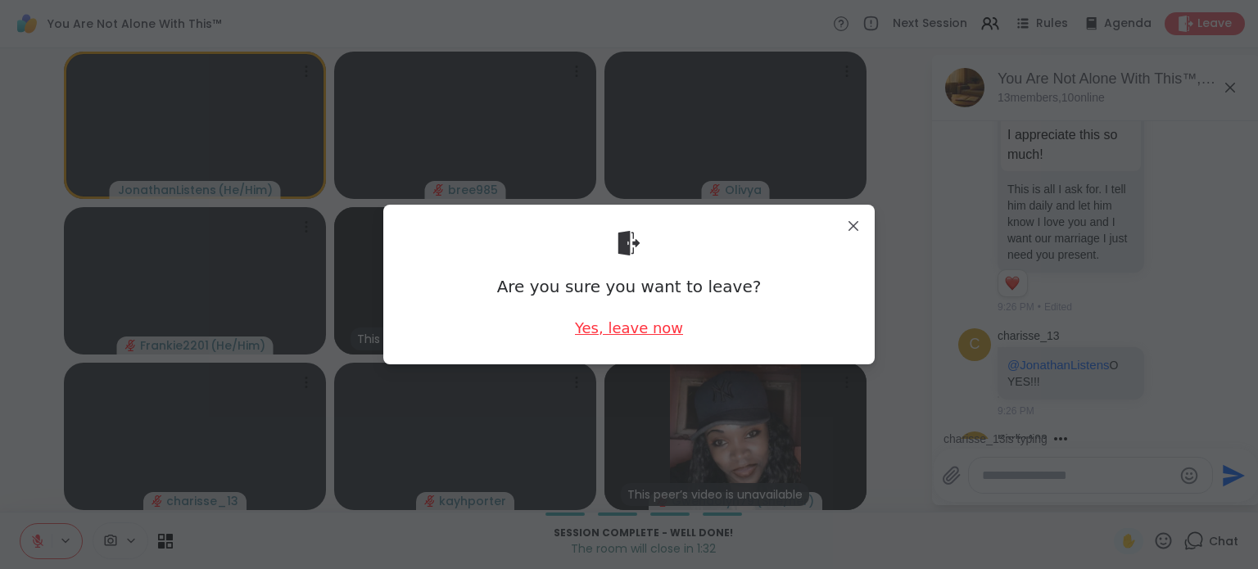
click at [642, 325] on div "Yes, leave now" at bounding box center [629, 328] width 108 height 20
